Goal: Task Accomplishment & Management: Manage account settings

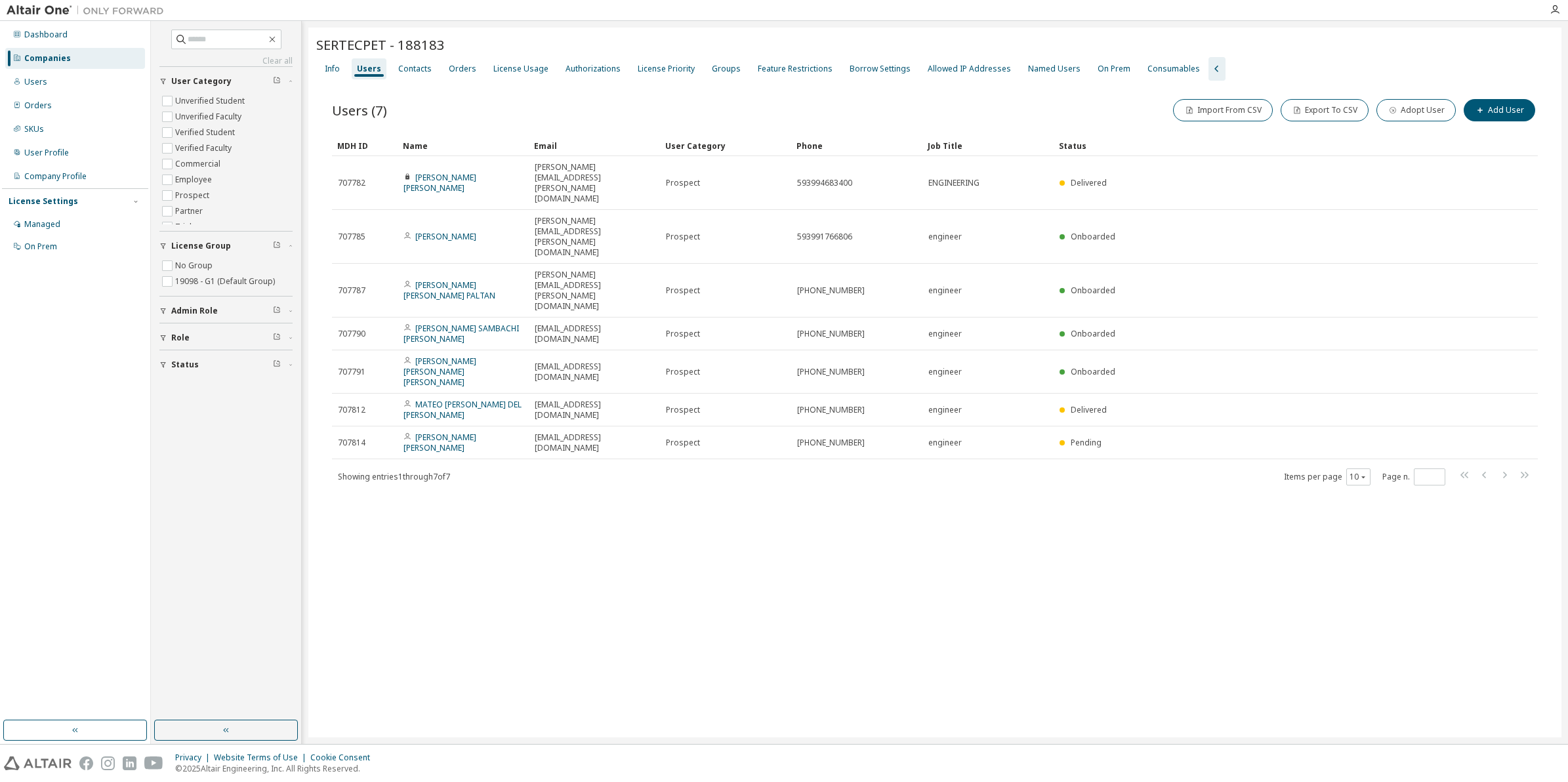
click at [542, 466] on div "SERTECPET - 188183 Clear Load Save Save As Field Operator Value Select filter S…" at bounding box center [935, 382] width 1253 height 710
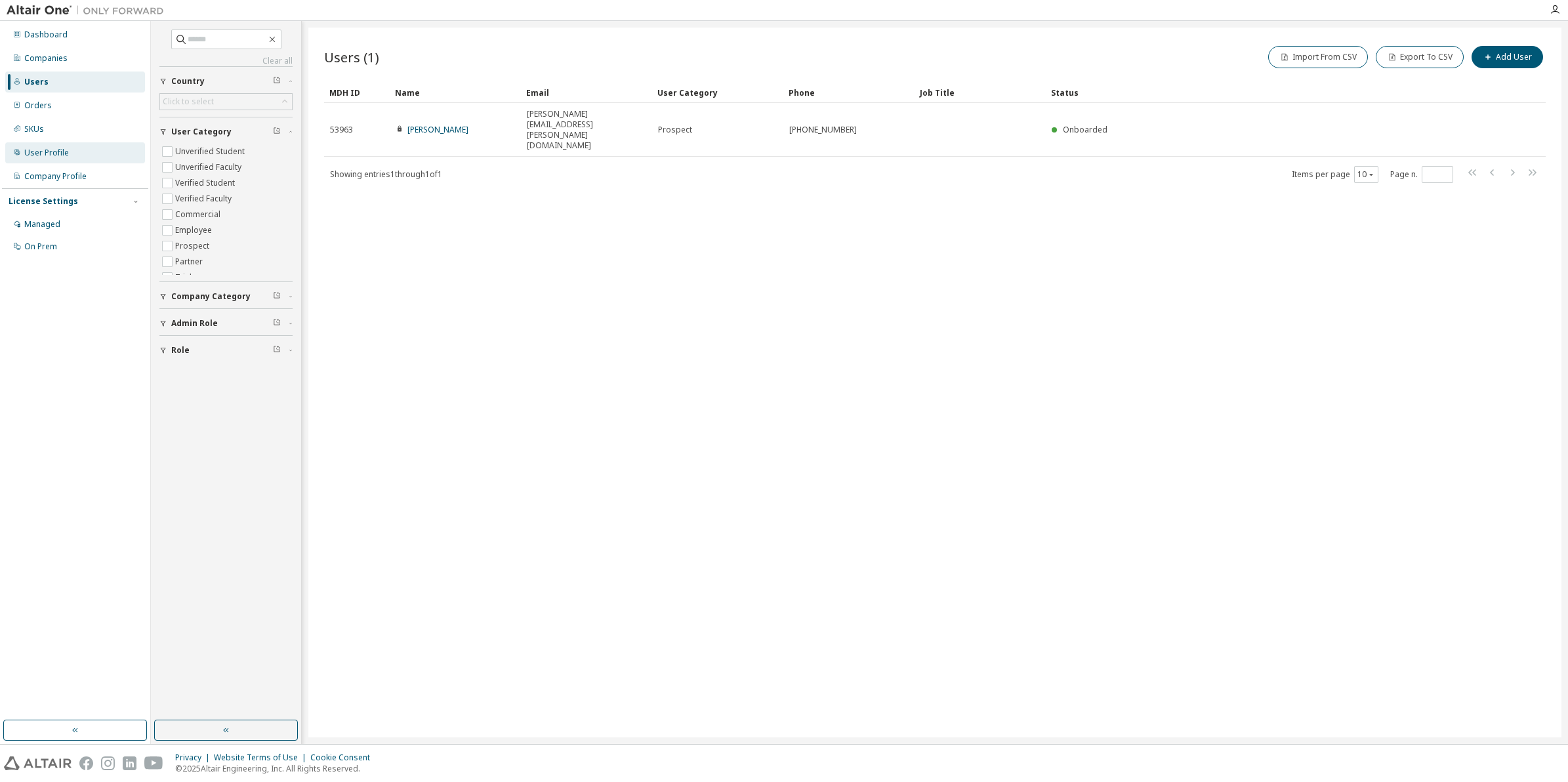
click at [44, 150] on div "User Profile" at bounding box center [47, 153] width 45 height 11
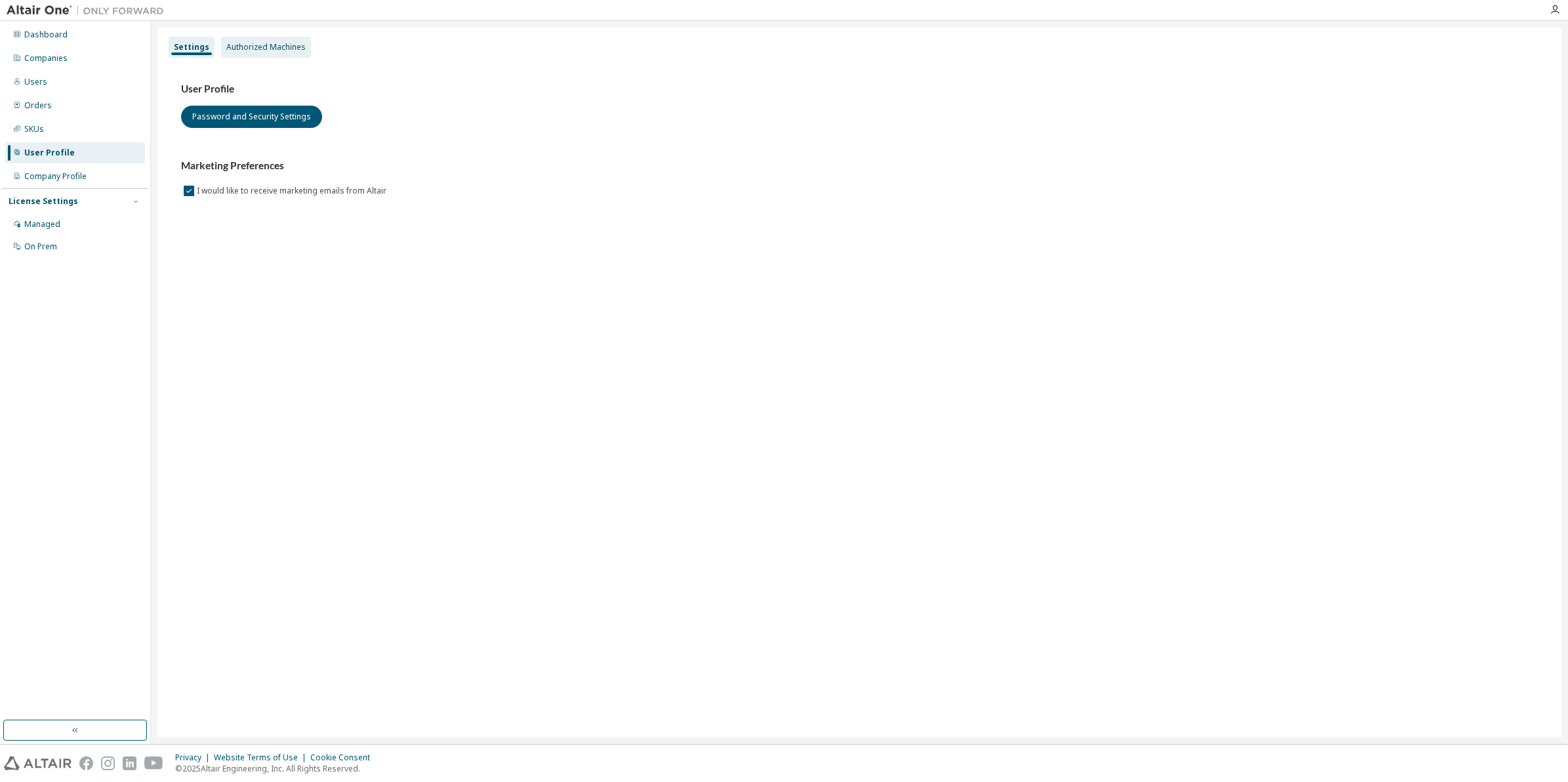
click at [251, 47] on div "Authorized Machines" at bounding box center [266, 47] width 79 height 11
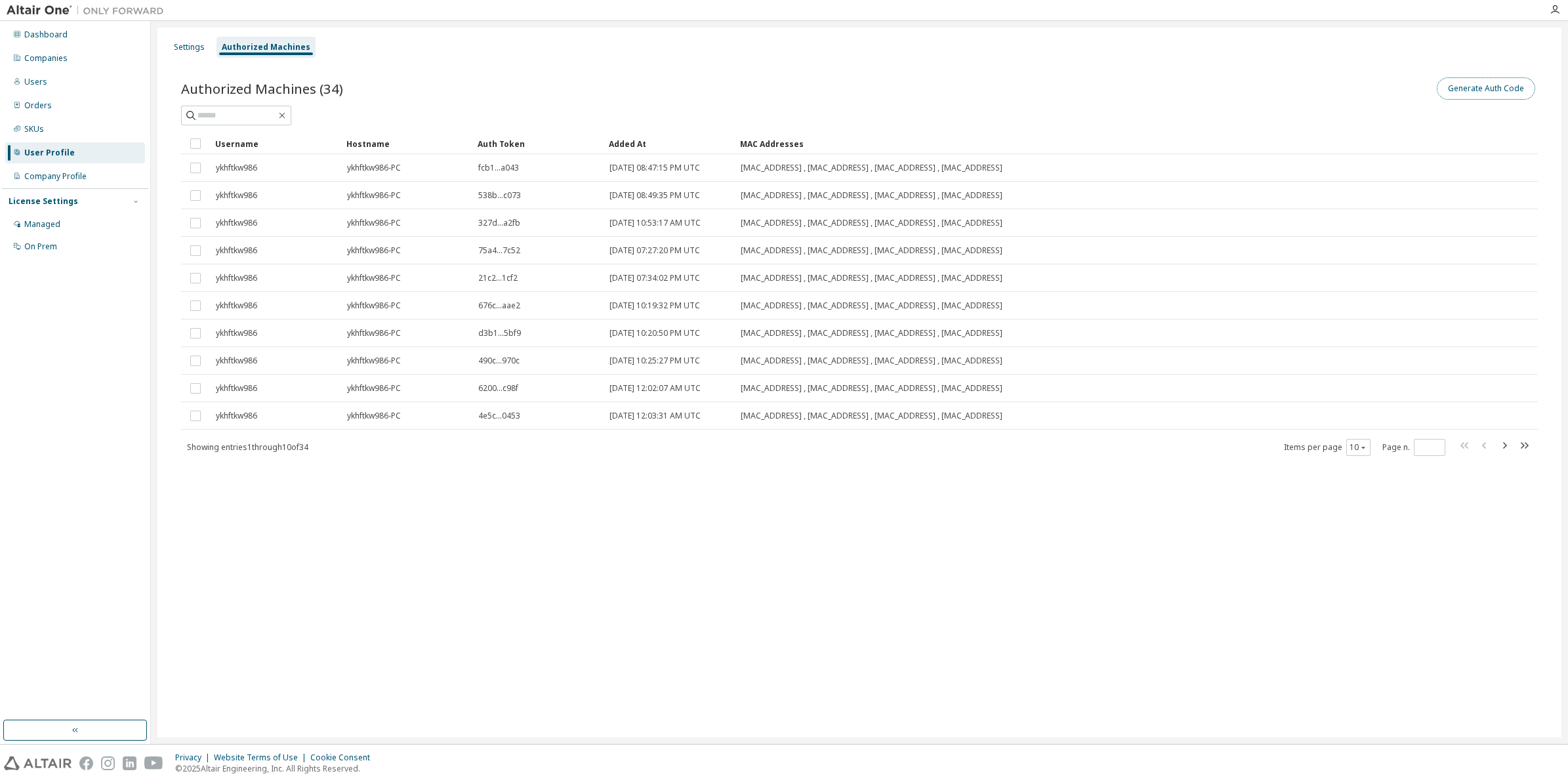
click at [1503, 92] on button "Generate Auth Code" at bounding box center [1486, 89] width 99 height 22
